Goal: Register for event/course

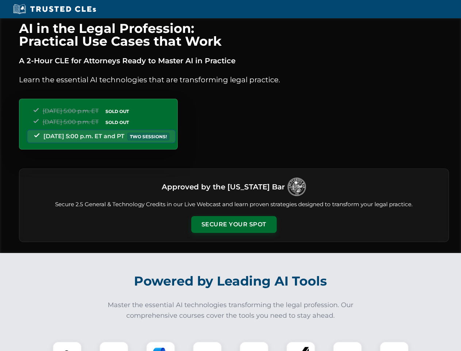
click at [234, 224] on button "Secure Your Spot" at bounding box center [233, 224] width 85 height 17
click at [67, 346] on img at bounding box center [67, 355] width 21 height 21
click at [114, 346] on div at bounding box center [113, 355] width 29 height 29
